Goal: Use online tool/utility: Utilize a website feature to perform a specific function

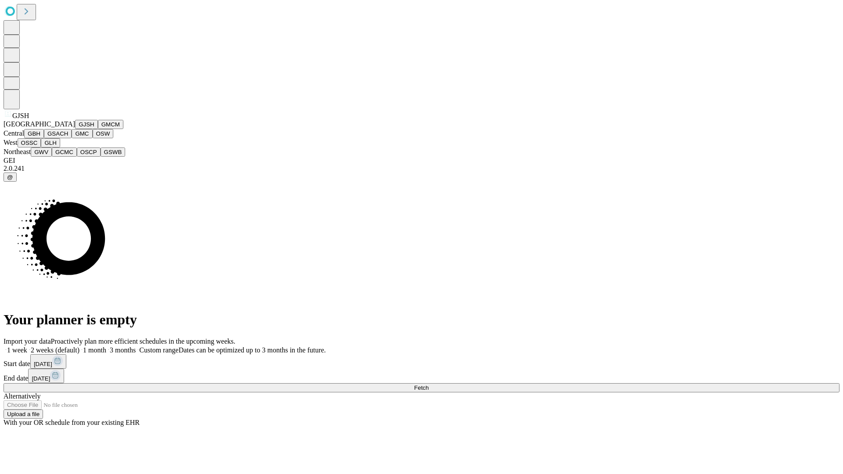
click at [75, 129] on button "GJSH" at bounding box center [86, 124] width 23 height 9
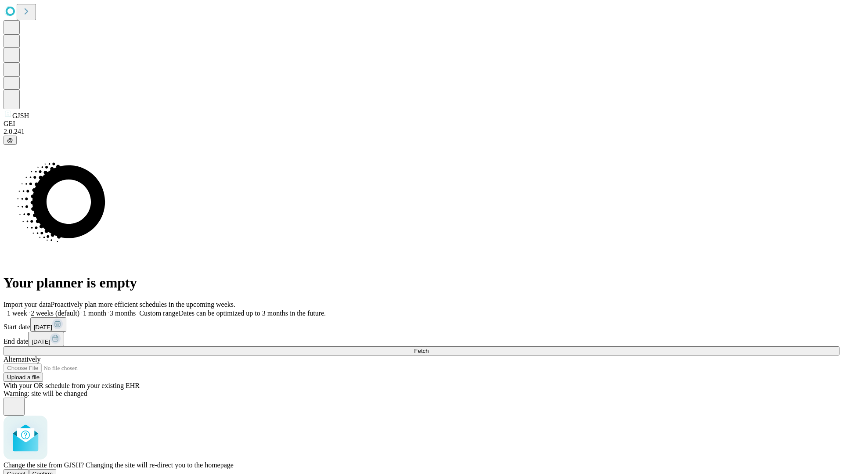
click at [53, 471] on span "Confirm" at bounding box center [42, 474] width 21 height 7
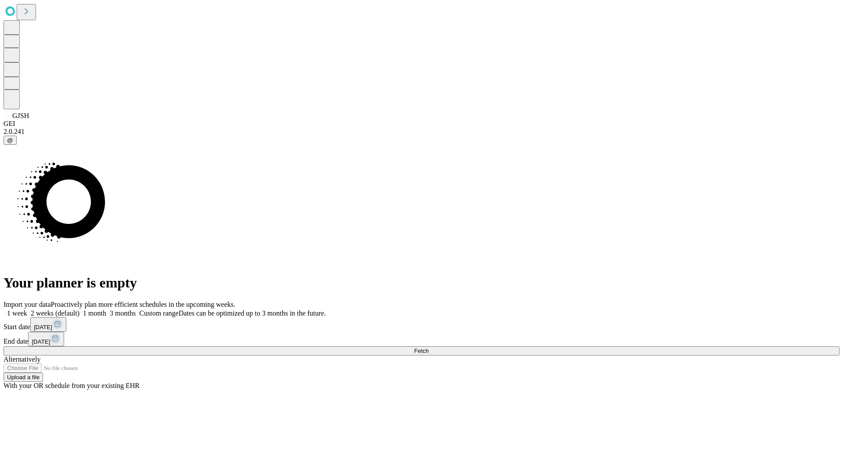
click at [27, 310] on label "1 week" at bounding box center [16, 313] width 24 height 7
click at [429, 348] on span "Fetch" at bounding box center [421, 351] width 14 height 7
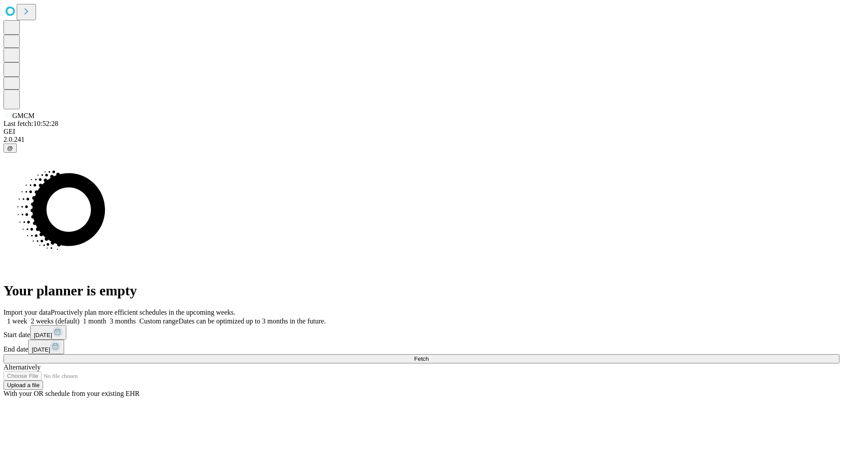
click at [429, 356] on span "Fetch" at bounding box center [421, 359] width 14 height 7
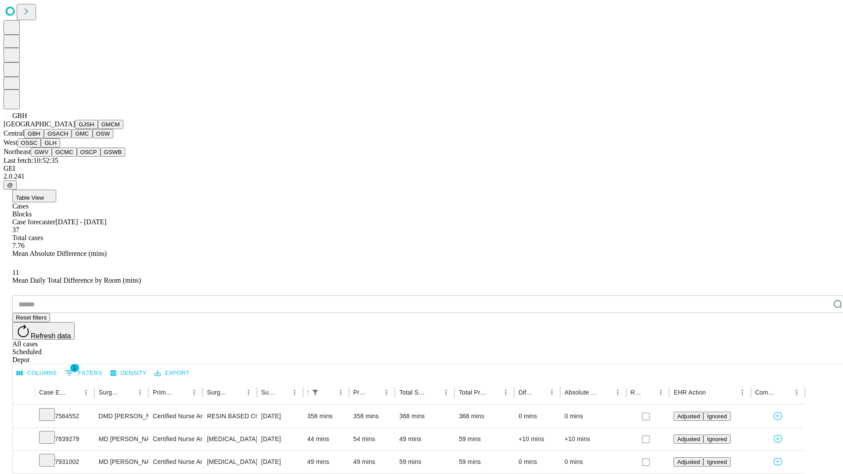
click at [68, 138] on button "GSACH" at bounding box center [58, 133] width 28 height 9
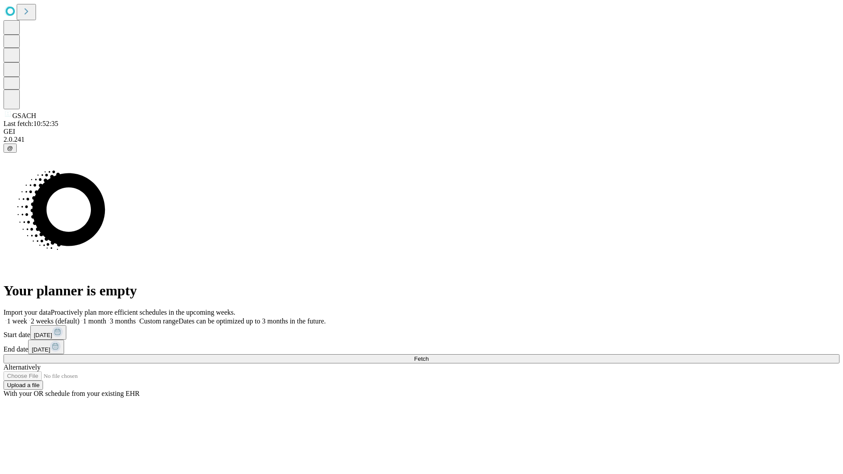
click at [27, 317] on label "1 week" at bounding box center [16, 320] width 24 height 7
click at [429, 356] on span "Fetch" at bounding box center [421, 359] width 14 height 7
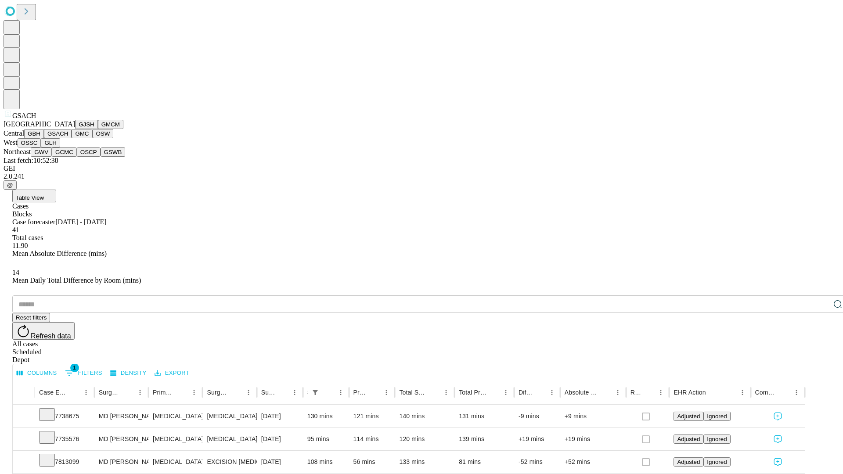
click at [72, 138] on button "GMC" at bounding box center [82, 133] width 21 height 9
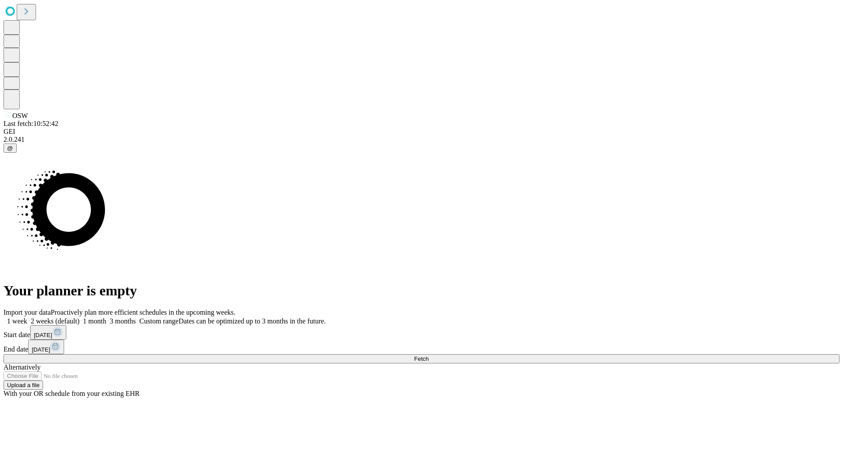
click at [27, 317] on label "1 week" at bounding box center [16, 320] width 24 height 7
click at [429, 356] on span "Fetch" at bounding box center [421, 359] width 14 height 7
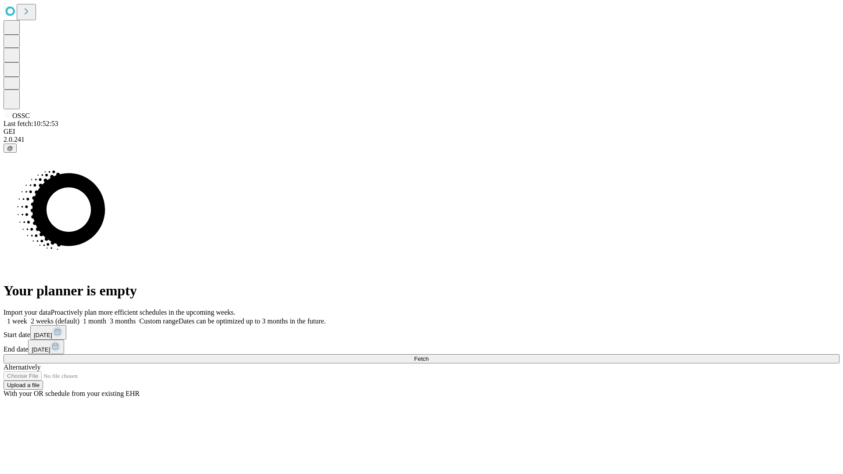
click at [27, 317] on label "1 week" at bounding box center [16, 320] width 24 height 7
click at [429, 356] on span "Fetch" at bounding box center [421, 359] width 14 height 7
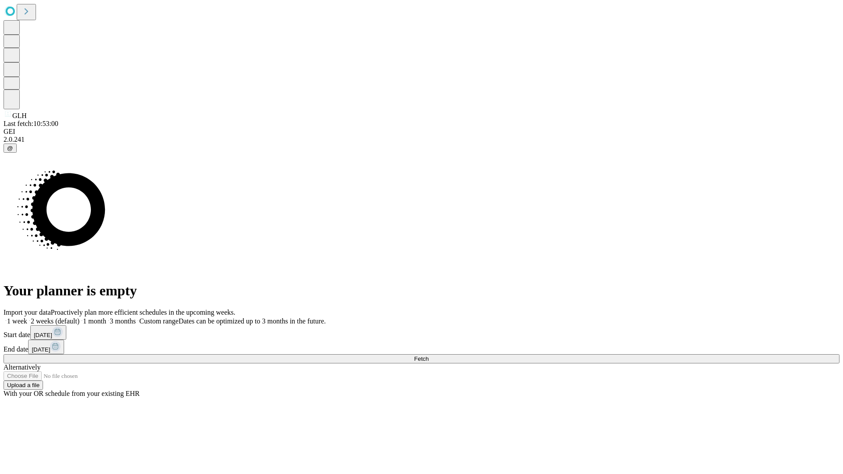
click at [27, 317] on label "1 week" at bounding box center [16, 320] width 24 height 7
click at [429, 356] on span "Fetch" at bounding box center [421, 359] width 14 height 7
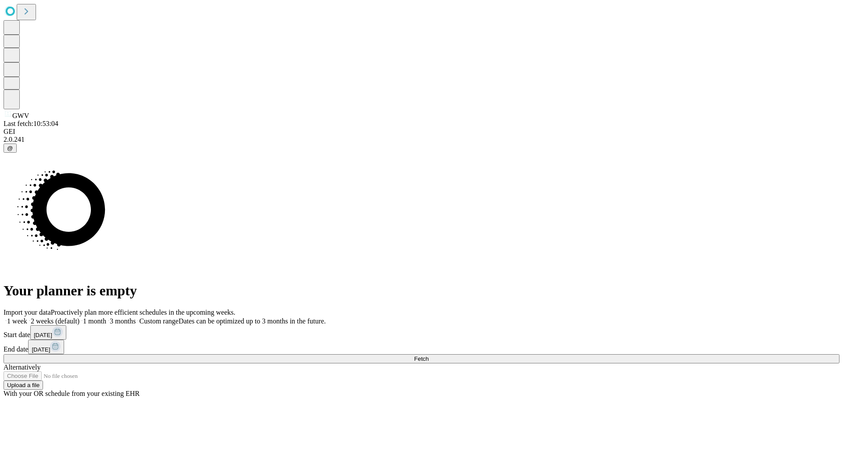
click at [429, 356] on span "Fetch" at bounding box center [421, 359] width 14 height 7
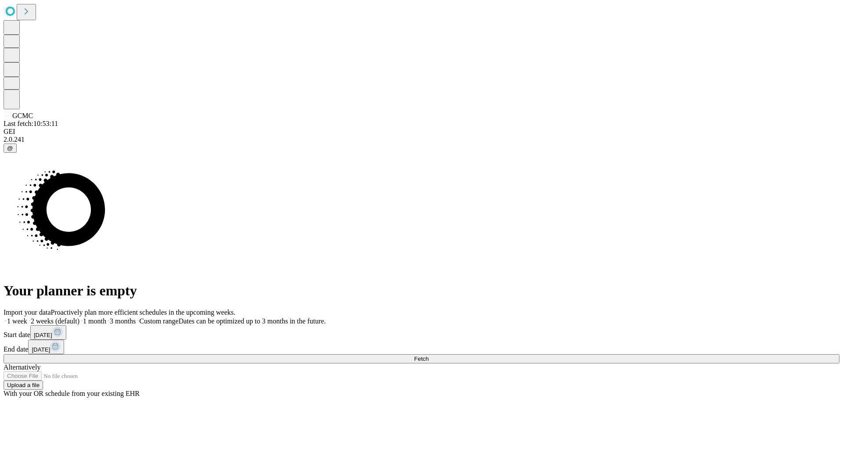
click at [27, 317] on label "1 week" at bounding box center [16, 320] width 24 height 7
click at [429, 356] on span "Fetch" at bounding box center [421, 359] width 14 height 7
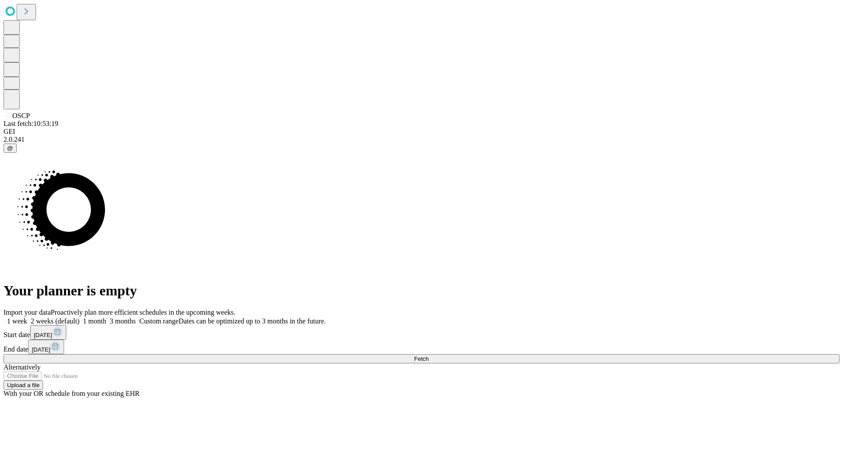
click at [27, 317] on label "1 week" at bounding box center [16, 320] width 24 height 7
click at [429, 356] on span "Fetch" at bounding box center [421, 359] width 14 height 7
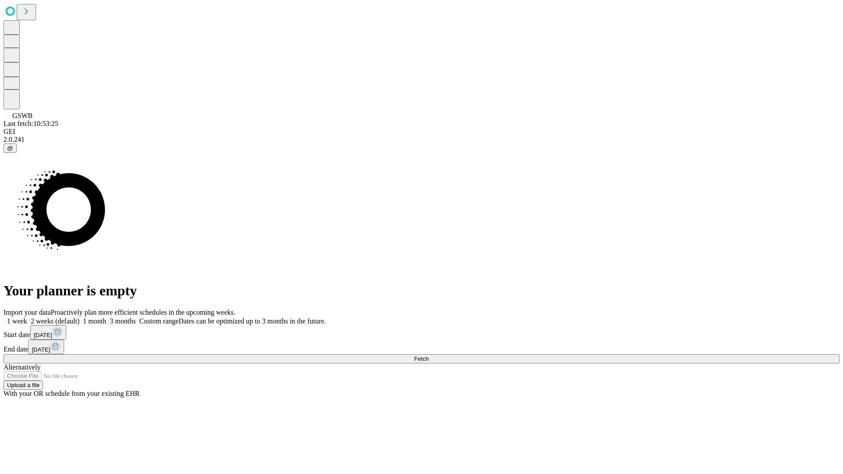
click at [27, 317] on label "1 week" at bounding box center [16, 320] width 24 height 7
click at [429, 356] on span "Fetch" at bounding box center [421, 359] width 14 height 7
